Goal: Task Accomplishment & Management: Manage account settings

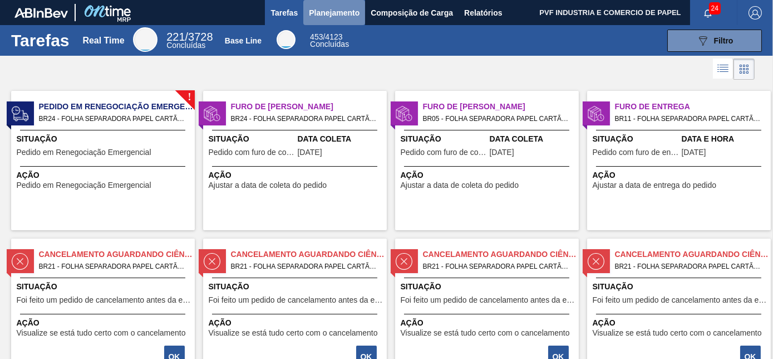
click at [331, 12] on span "Planejamento" at bounding box center [334, 12] width 51 height 13
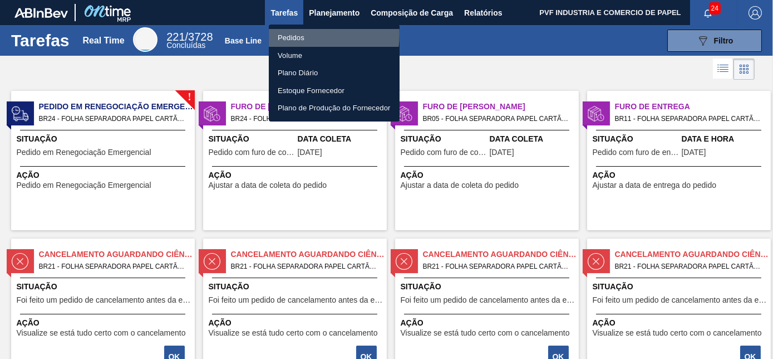
click at [297, 34] on li "Pedidos" at bounding box center [334, 38] width 131 height 18
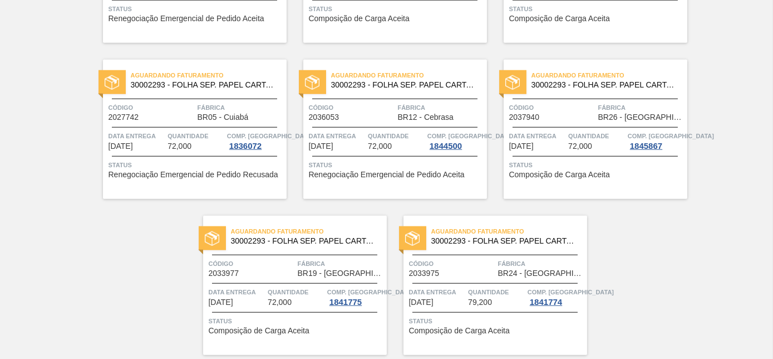
scroll to position [2416, 0]
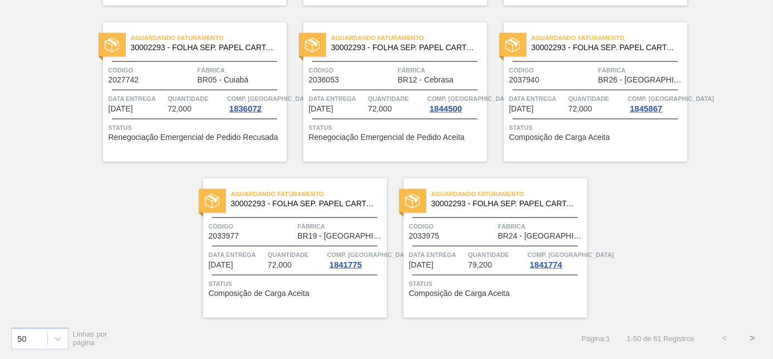
click at [750, 339] on button ">" at bounding box center [753, 338] width 28 height 28
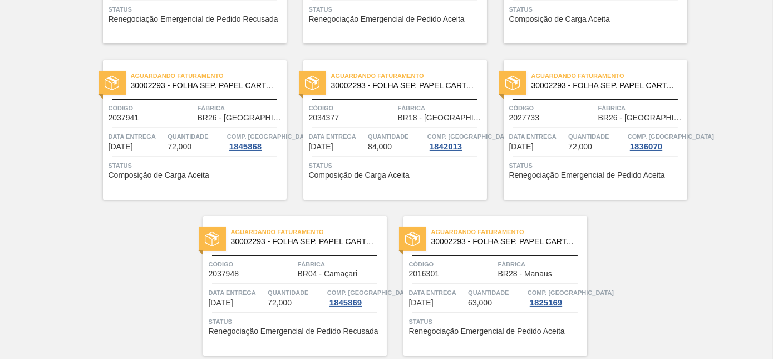
scroll to position [389, 0]
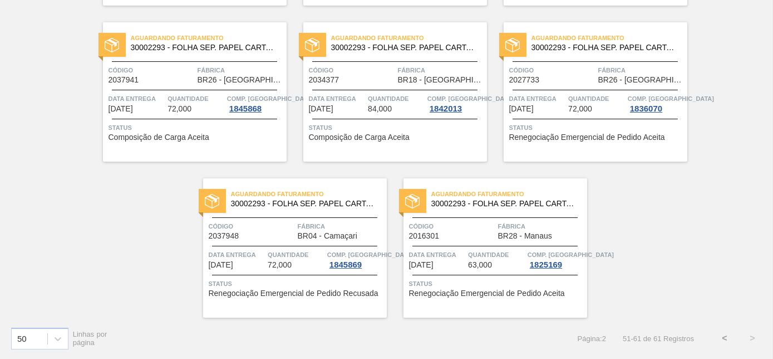
click at [721, 336] on button "<" at bounding box center [725, 338] width 28 height 28
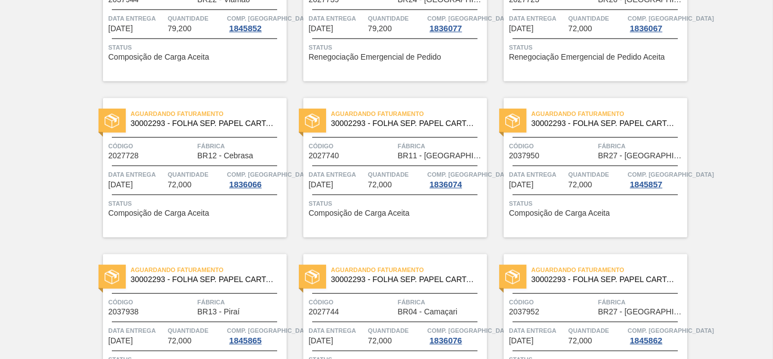
scroll to position [1822, 0]
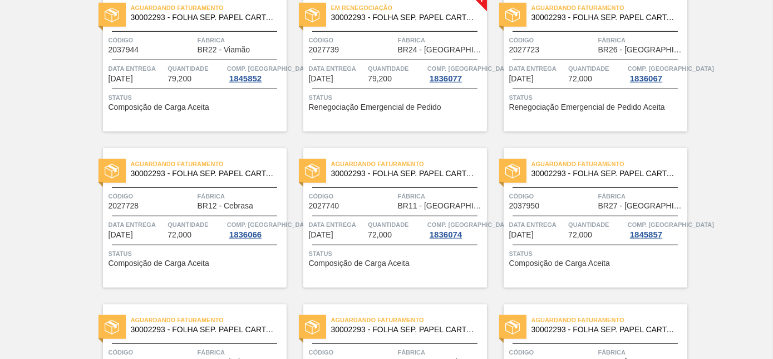
click at [398, 66] on span "Quantidade" at bounding box center [396, 68] width 57 height 11
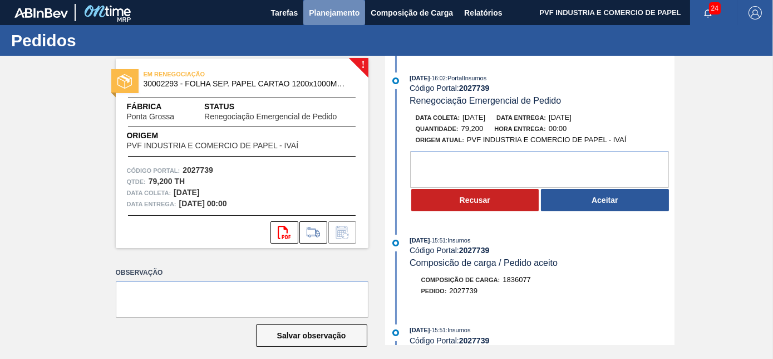
click at [337, 15] on span "Planejamento" at bounding box center [334, 12] width 51 height 13
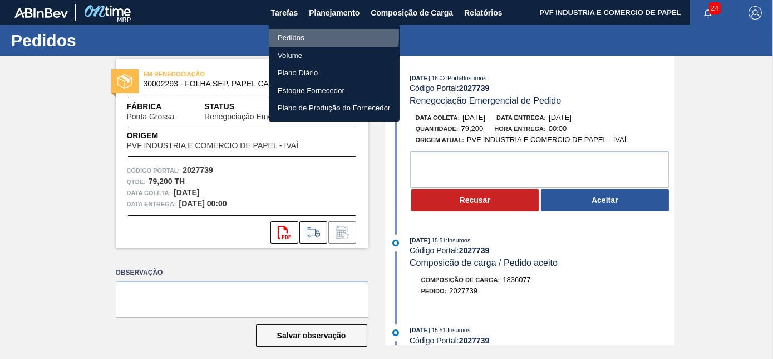
click at [282, 36] on li "Pedidos" at bounding box center [334, 38] width 131 height 18
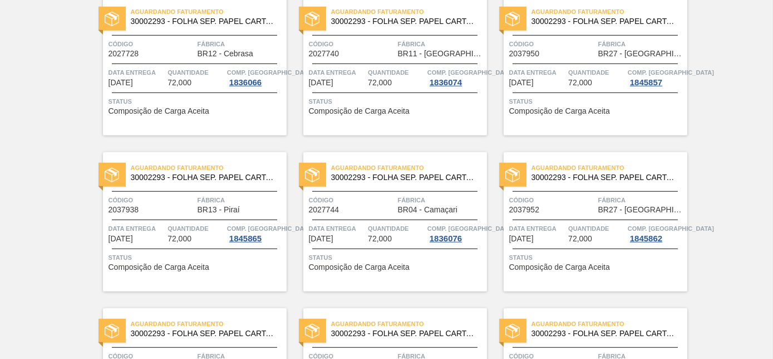
scroll to position [1721, 0]
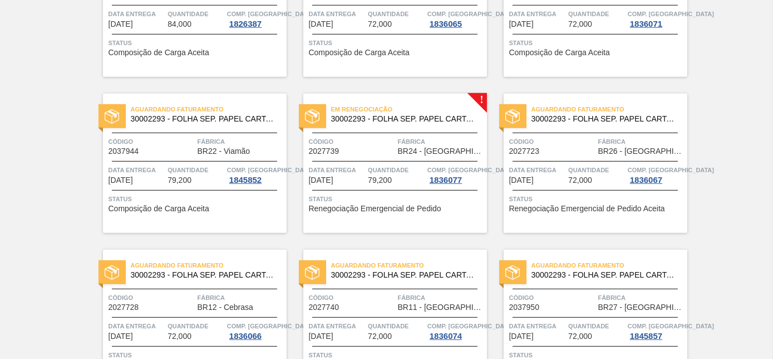
click at [411, 125] on div "Em renegociação 30002293 - FOLHA SEP. PAPEL CARTAO 1200x1000M 350g" at bounding box center [395, 114] width 184 height 25
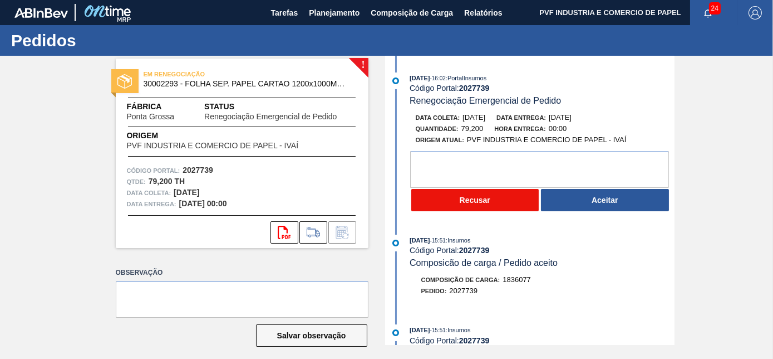
click at [468, 200] on button "Recusar" at bounding box center [476, 200] width 128 height 22
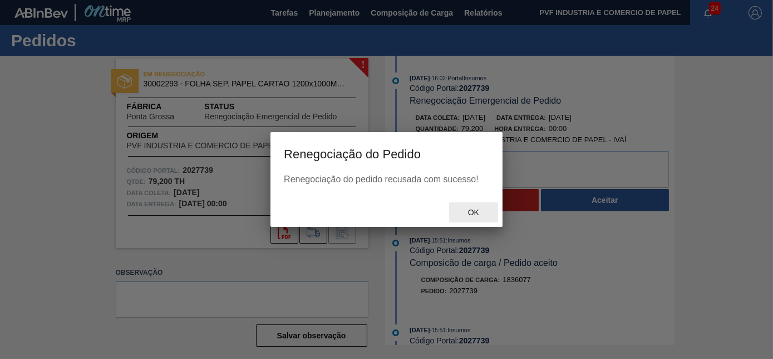
click at [478, 215] on span "Ok" at bounding box center [473, 212] width 29 height 9
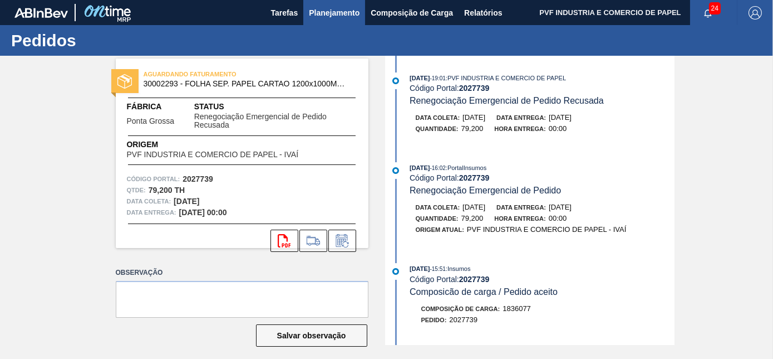
click at [331, 11] on span "Planejamento" at bounding box center [334, 12] width 51 height 13
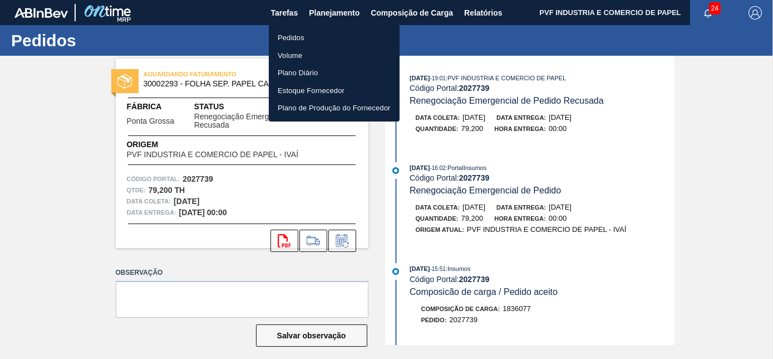
click at [302, 36] on li "Pedidos" at bounding box center [334, 38] width 131 height 18
